Goal: Task Accomplishment & Management: Manage account settings

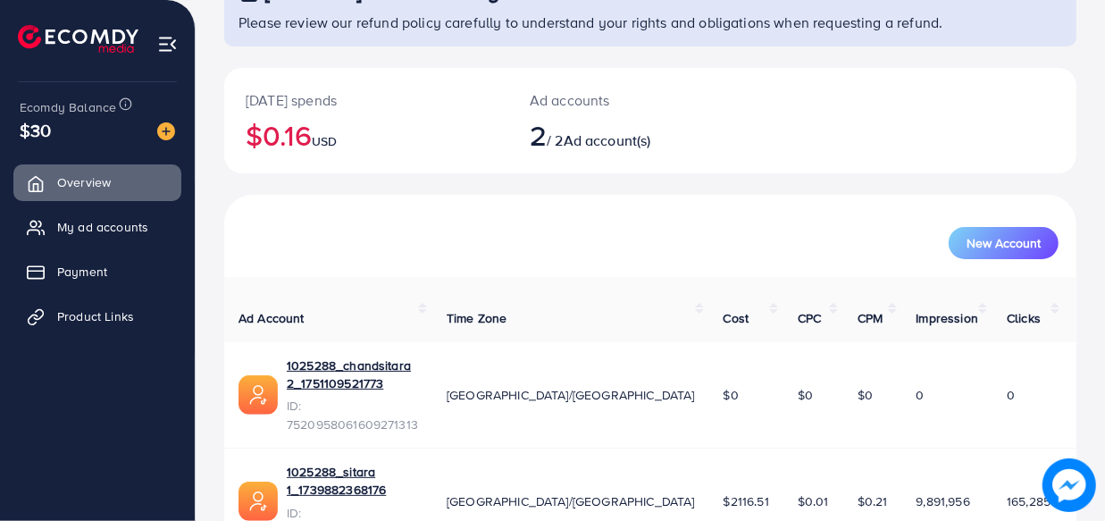
scroll to position [163, 0]
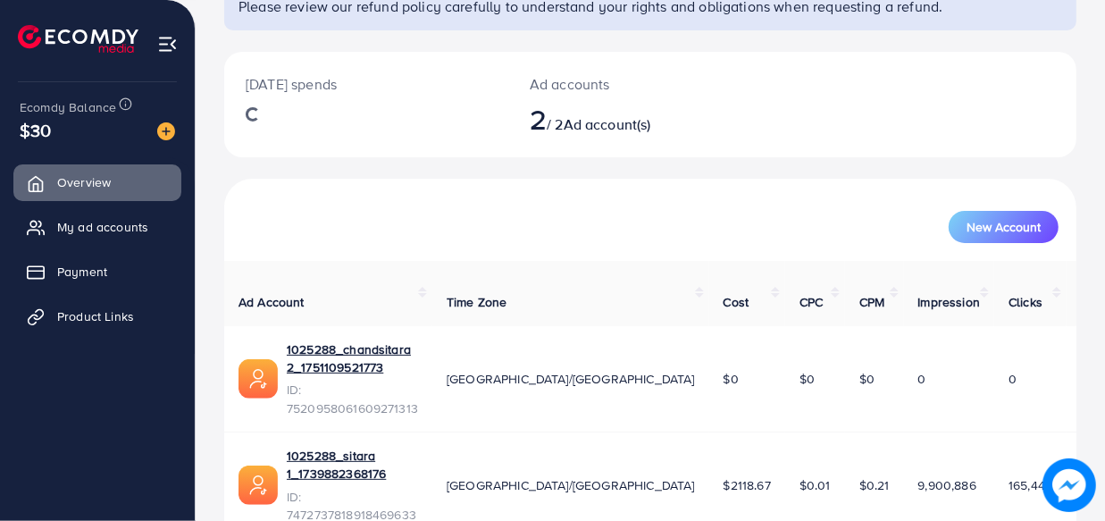
scroll to position [163, 0]
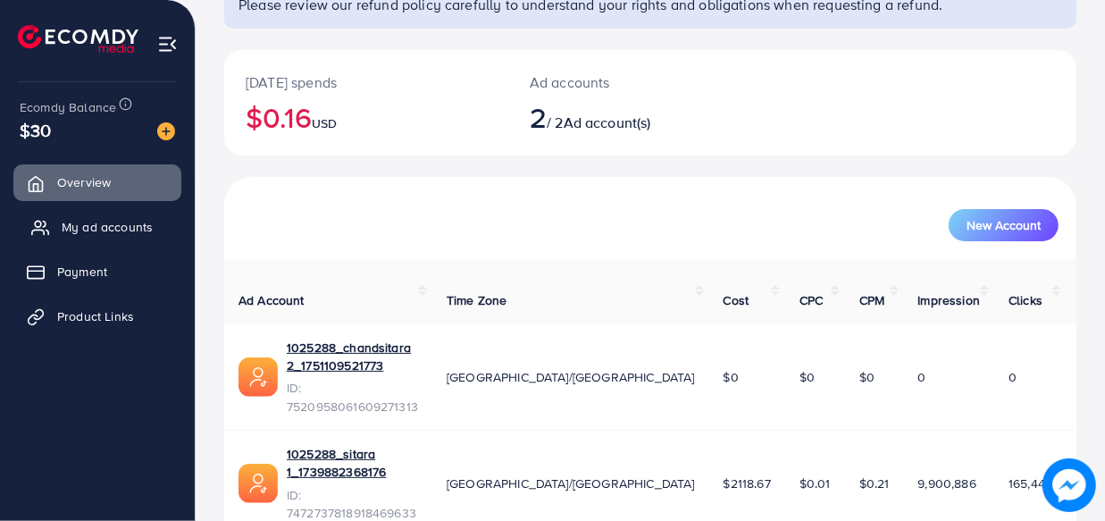
click at [113, 227] on span "My ad accounts" at bounding box center [107, 227] width 91 height 18
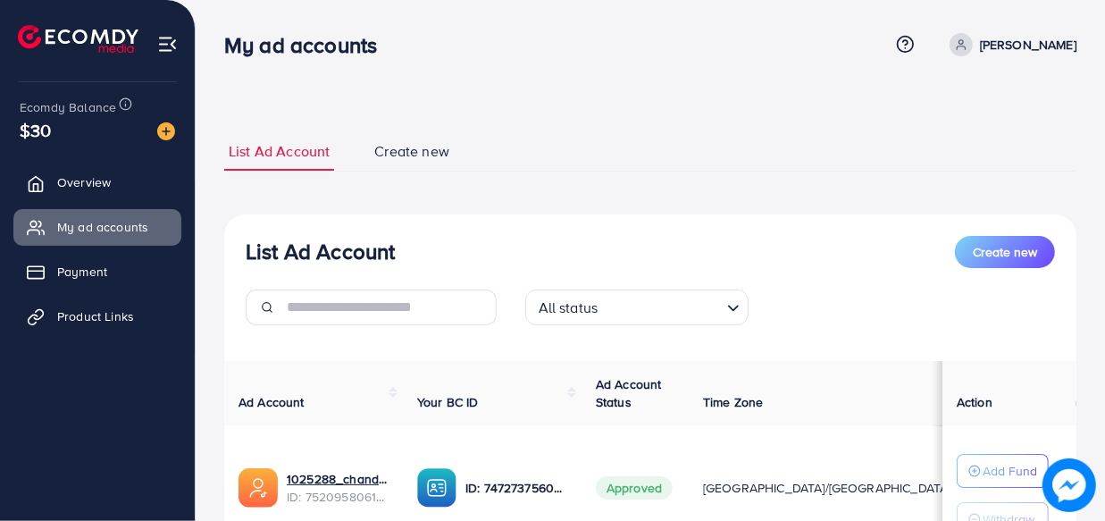
scroll to position [243, 0]
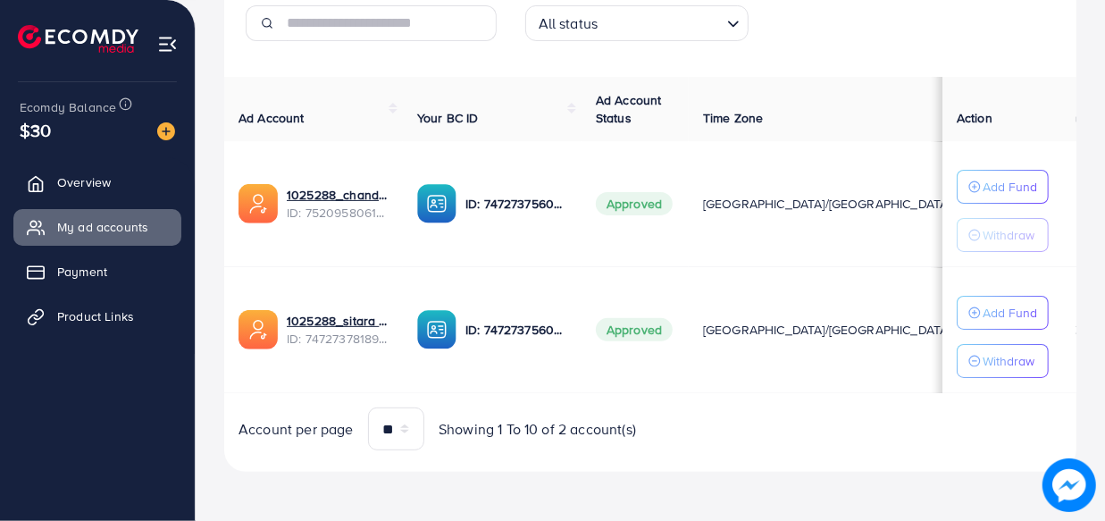
scroll to position [284, 0]
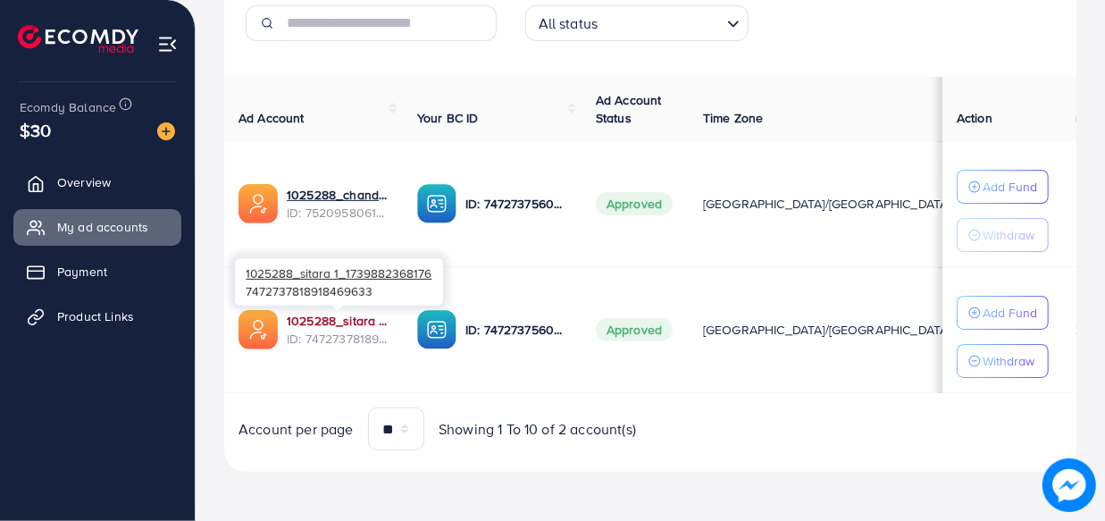
click at [331, 315] on link "1025288_sitara 1_1739882368176" at bounding box center [338, 321] width 102 height 18
